Goal: Check status: Check status

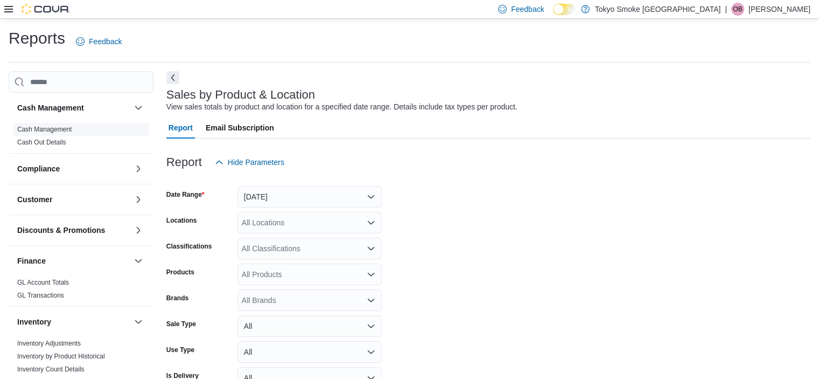
click at [43, 133] on span "Cash Management" at bounding box center [44, 129] width 54 height 9
click at [41, 131] on link "Cash Management" at bounding box center [44, 130] width 54 height 8
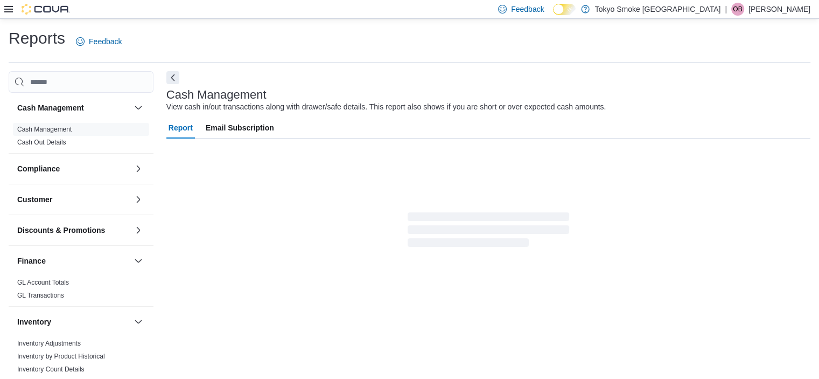
scroll to position [6, 0]
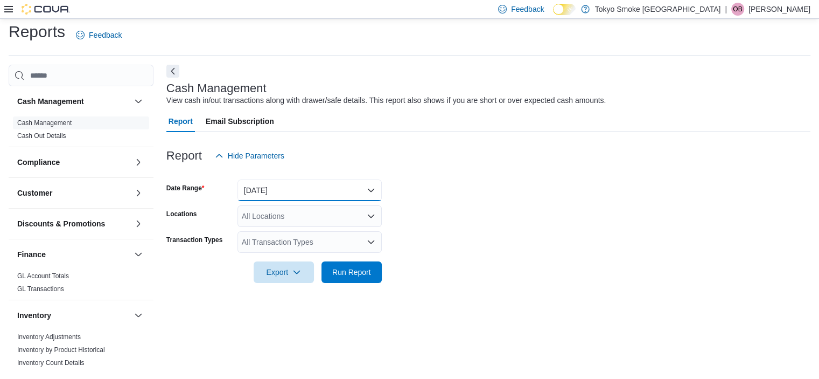
click at [280, 190] on button "[DATE]" at bounding box center [310, 190] width 144 height 22
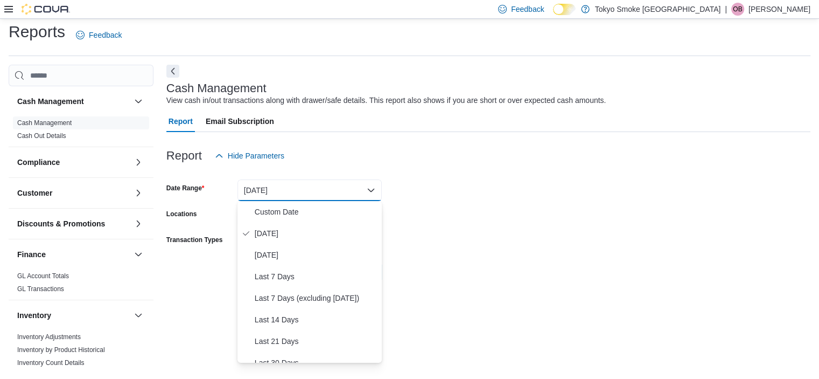
click at [493, 159] on div "Report Hide Parameters" at bounding box center [488, 156] width 644 height 22
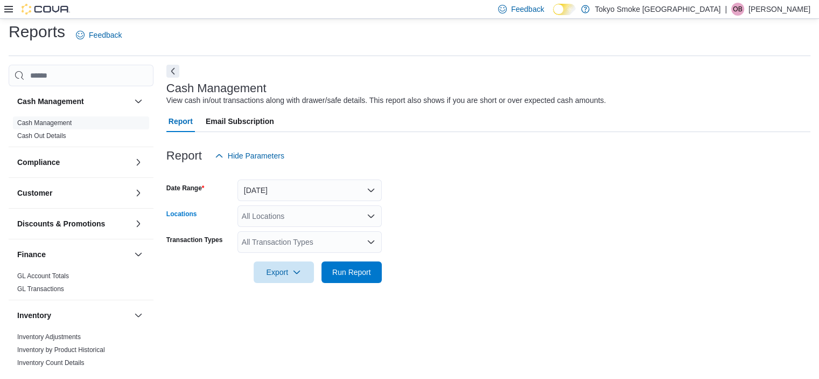
click at [296, 208] on div "All Locations" at bounding box center [310, 216] width 144 height 22
type input "****"
click at [290, 236] on span "[STREET_ADDRESS]" at bounding box center [303, 234] width 74 height 11
click at [473, 217] on form "Date Range [DATE] Locations [STREET_ADDRESS] Transaction Types All Transaction …" at bounding box center [488, 224] width 644 height 116
click at [312, 183] on button "[DATE]" at bounding box center [310, 190] width 144 height 22
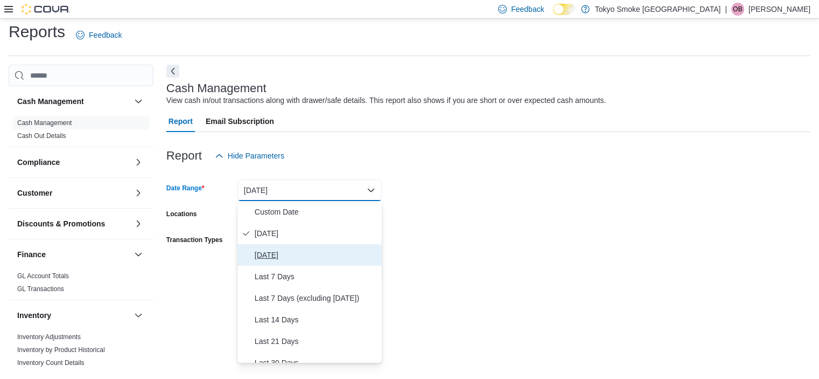
click at [300, 256] on span "[DATE]" at bounding box center [316, 254] width 123 height 13
click at [484, 232] on form "Date Range [DATE] Locations [STREET_ADDRESS] Transaction Types All Transaction …" at bounding box center [488, 224] width 644 height 116
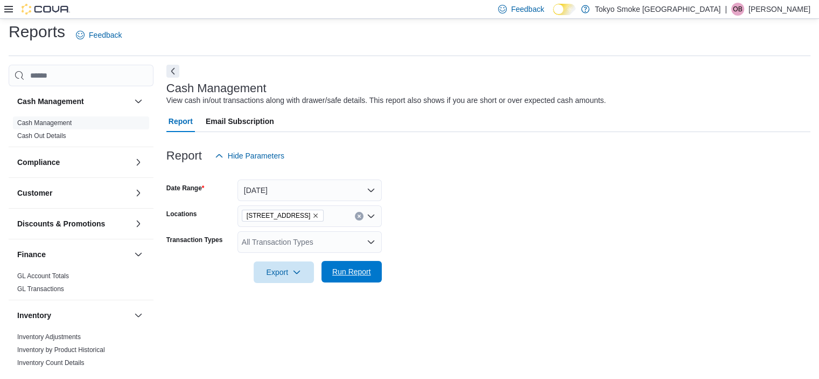
click at [349, 270] on span "Run Report" at bounding box center [351, 271] width 39 height 11
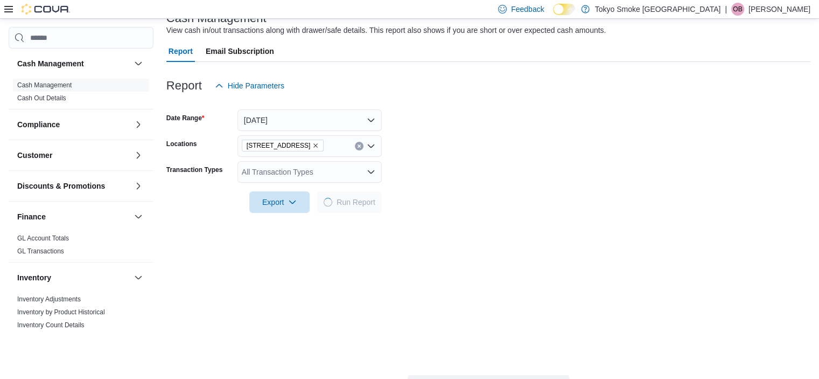
scroll to position [222, 0]
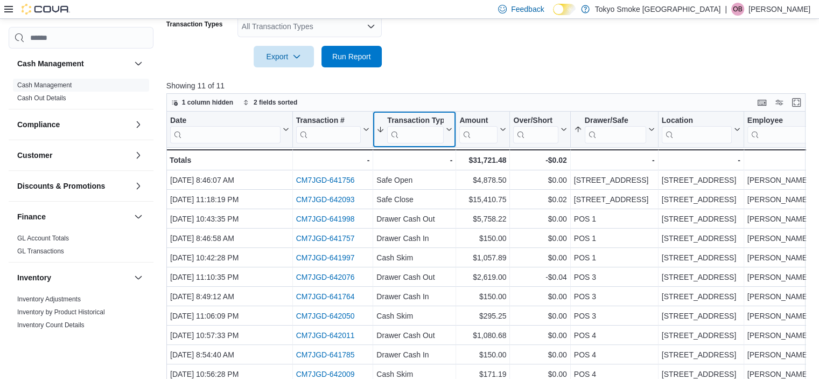
click at [409, 142] on input "search" at bounding box center [415, 134] width 57 height 17
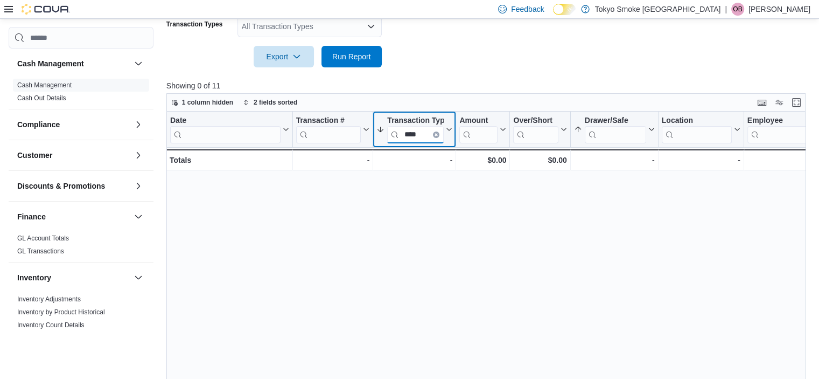
type input "****"
click at [435, 133] on icon "Clear input" at bounding box center [436, 134] width 3 height 3
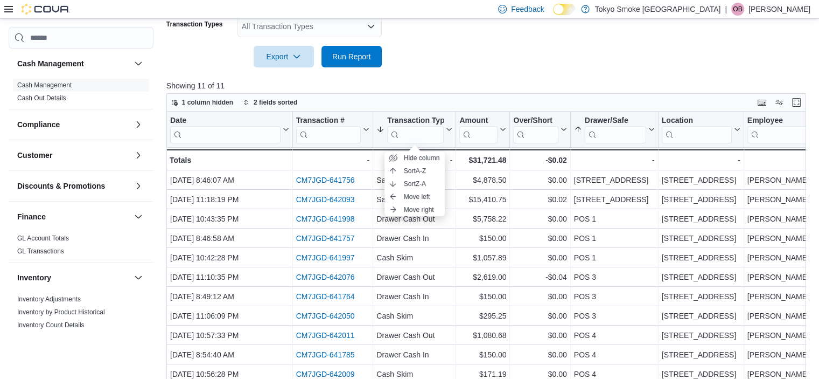
click at [518, 66] on form "Date Range [DATE] Locations [STREET_ADDRESS] Transaction Types All Transaction …" at bounding box center [488, 9] width 644 height 116
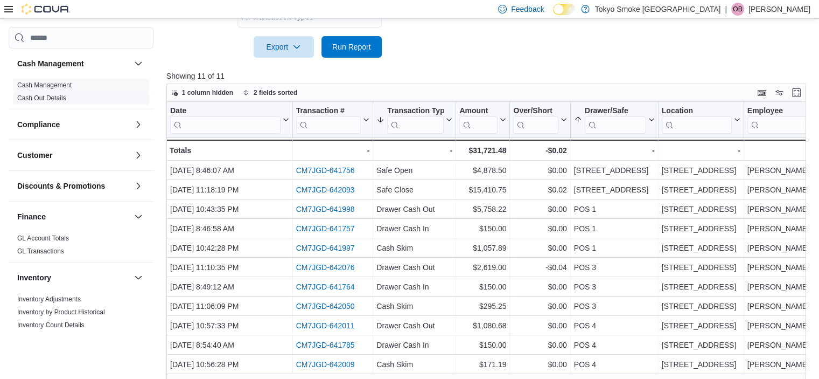
scroll to position [0, 0]
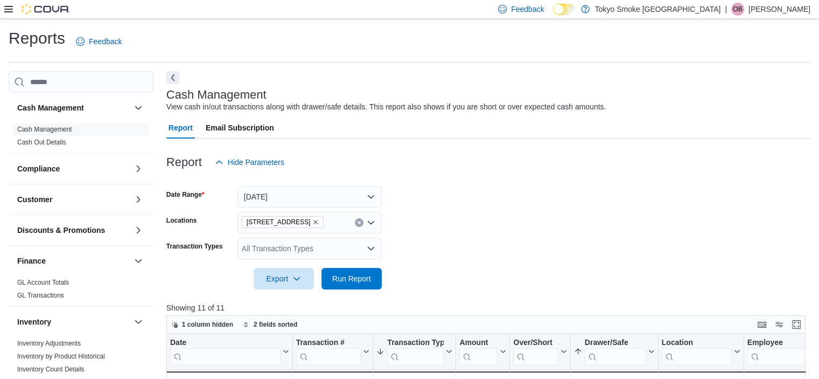
click at [10, 2] on div at bounding box center [37, 9] width 66 height 18
click at [10, 6] on icon at bounding box center [8, 9] width 9 height 6
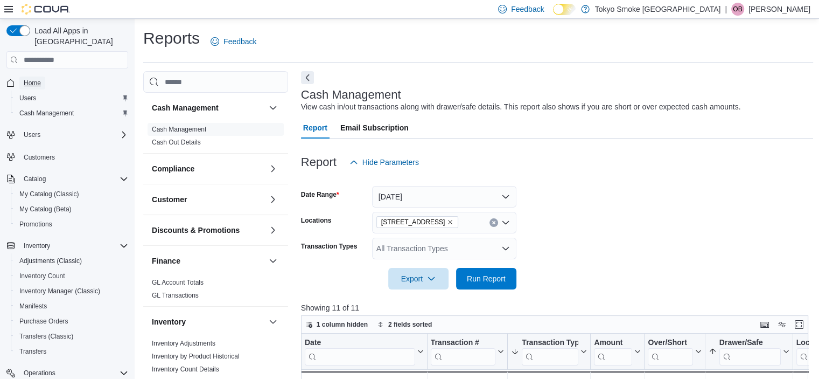
click at [39, 79] on span "Home" at bounding box center [32, 83] width 17 height 9
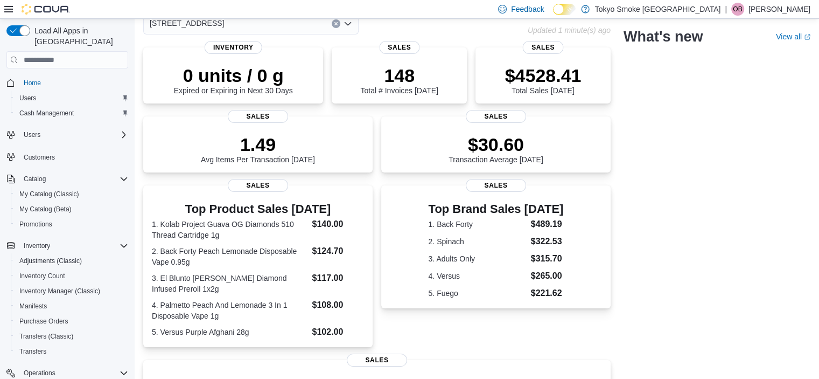
scroll to position [52, 0]
